Goal: Ask a question

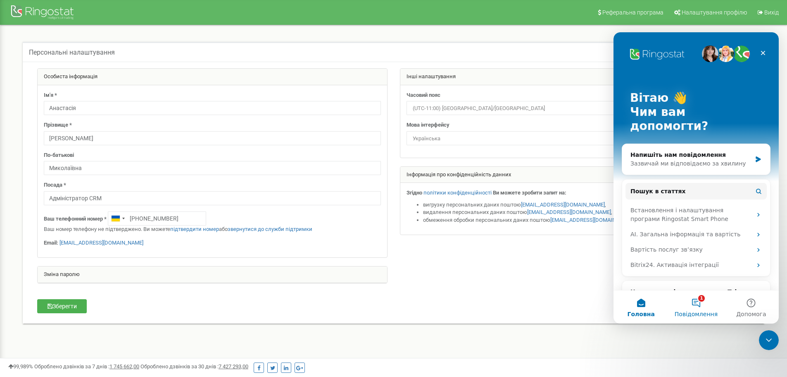
click at [706, 301] on button "1 Повідомлення" at bounding box center [696, 306] width 55 height 33
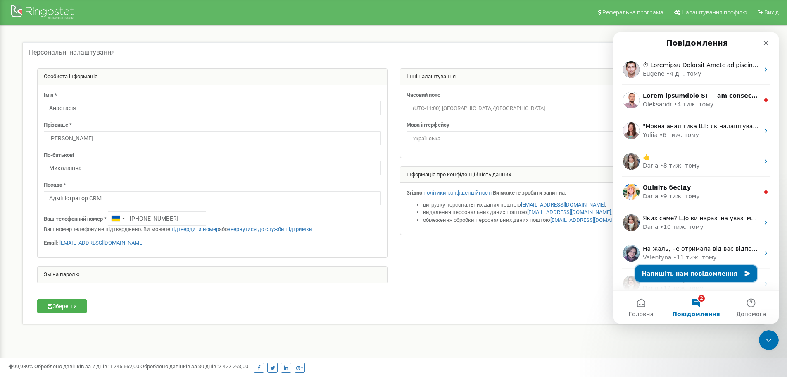
click at [691, 275] on button "Напишіть нам повідомлення" at bounding box center [697, 273] width 122 height 17
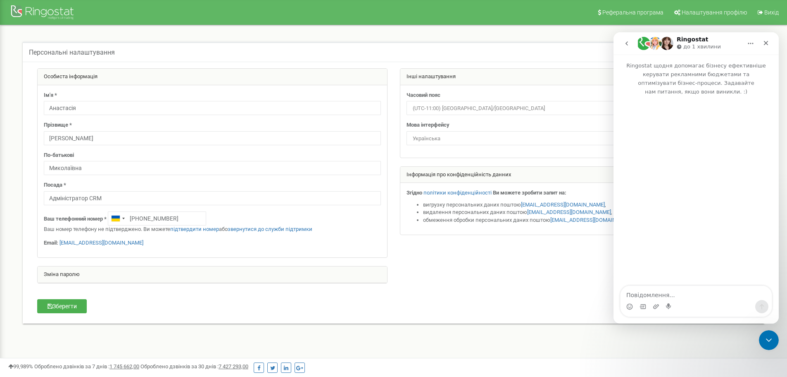
click at [642, 293] on textarea "Повідомлення..." at bounding box center [696, 293] width 151 height 14
type textarea "Добрий день, чи має наш з вами договір термін діі ?"
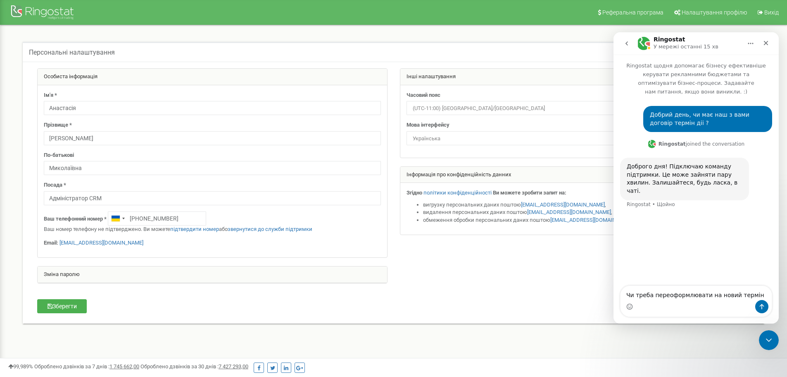
type textarea "Чи треба переоформлювати на новий термін ?"
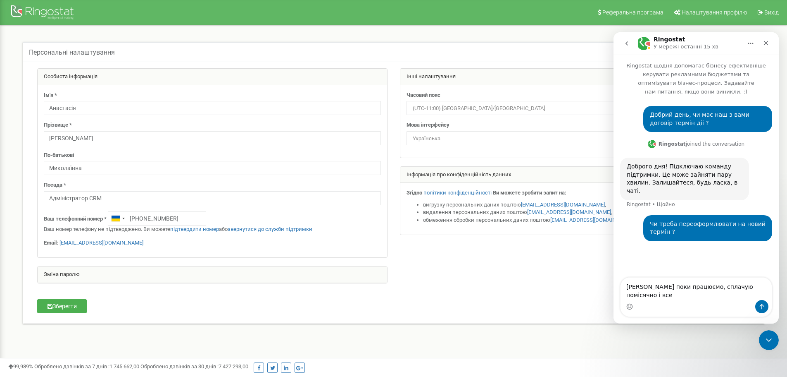
type textarea "[PERSON_NAME] поки працюємо, сплачую помісячно і все ?"
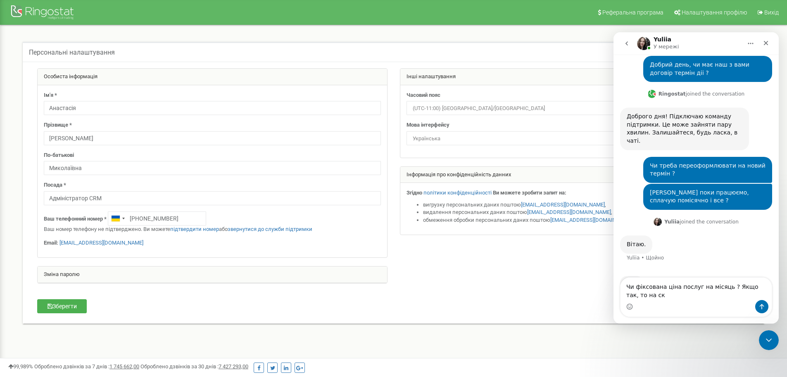
scroll to position [58, 0]
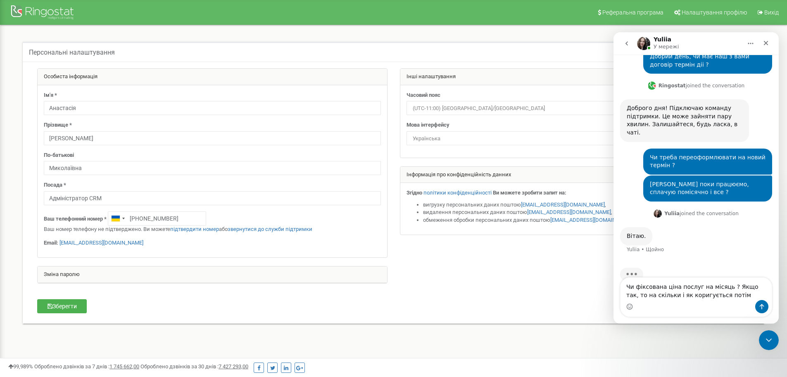
type textarea "Чи фіксована ціна послуг на місяць ? Якщо так, то на скільки і як коригується п…"
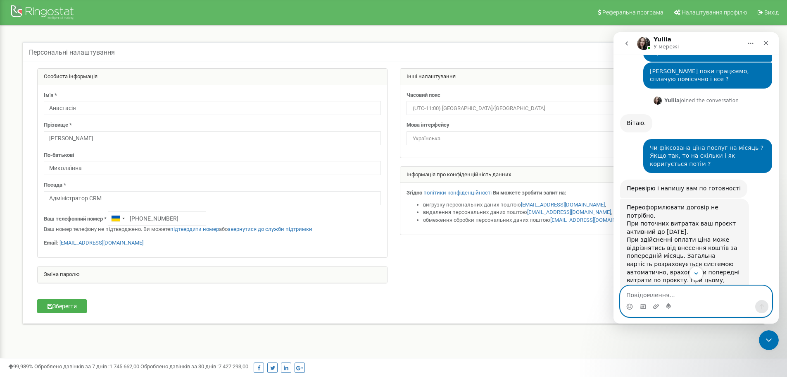
scroll to position [216, 0]
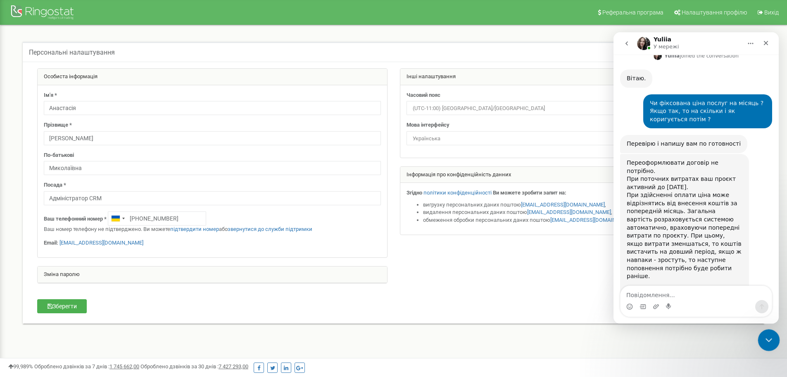
drag, startPoint x: 767, startPoint y: 336, endPoint x: 761, endPoint y: 335, distance: 5.8
click at [766, 335] on icon "Закрити програму для спілкування Intercom" at bounding box center [768, 339] width 10 height 10
